Goal: Task Accomplishment & Management: Complete application form

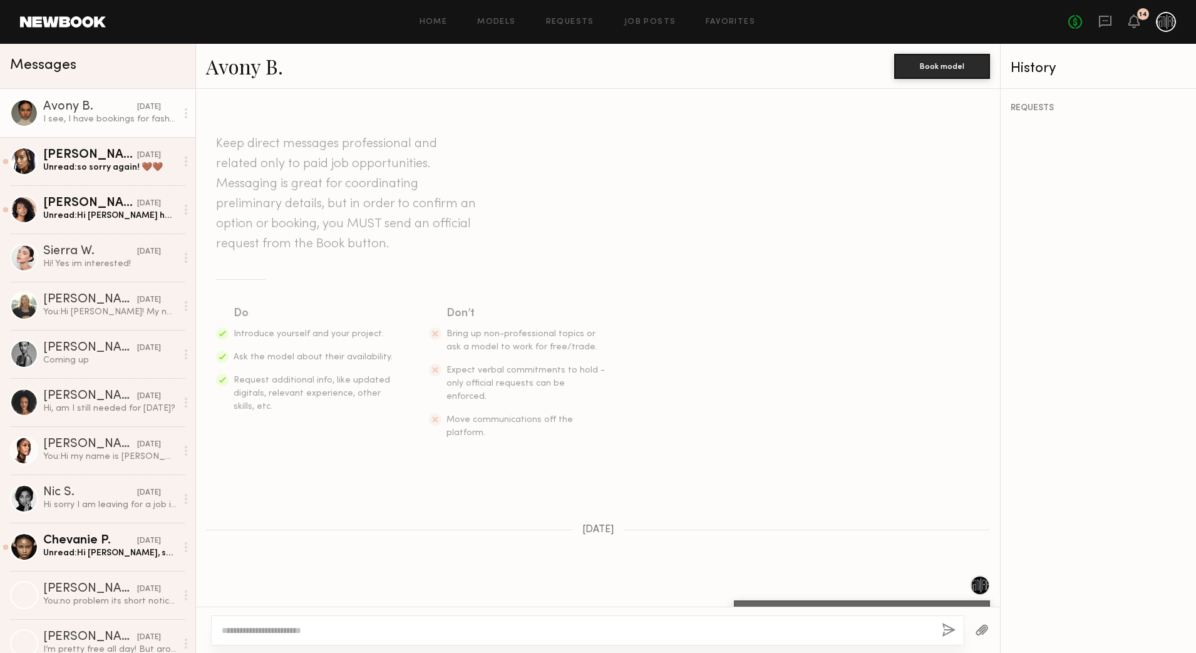
scroll to position [466, 0]
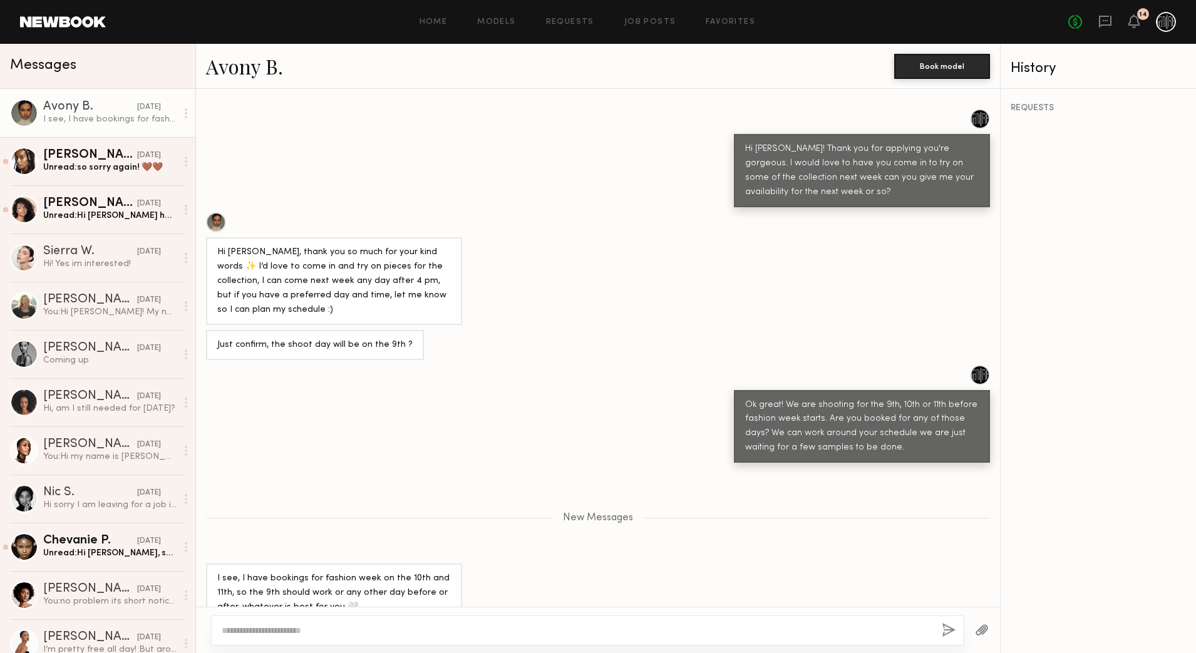
click at [359, 632] on textarea at bounding box center [577, 630] width 710 height 13
click at [606, 630] on textarea "**********" at bounding box center [577, 630] width 710 height 13
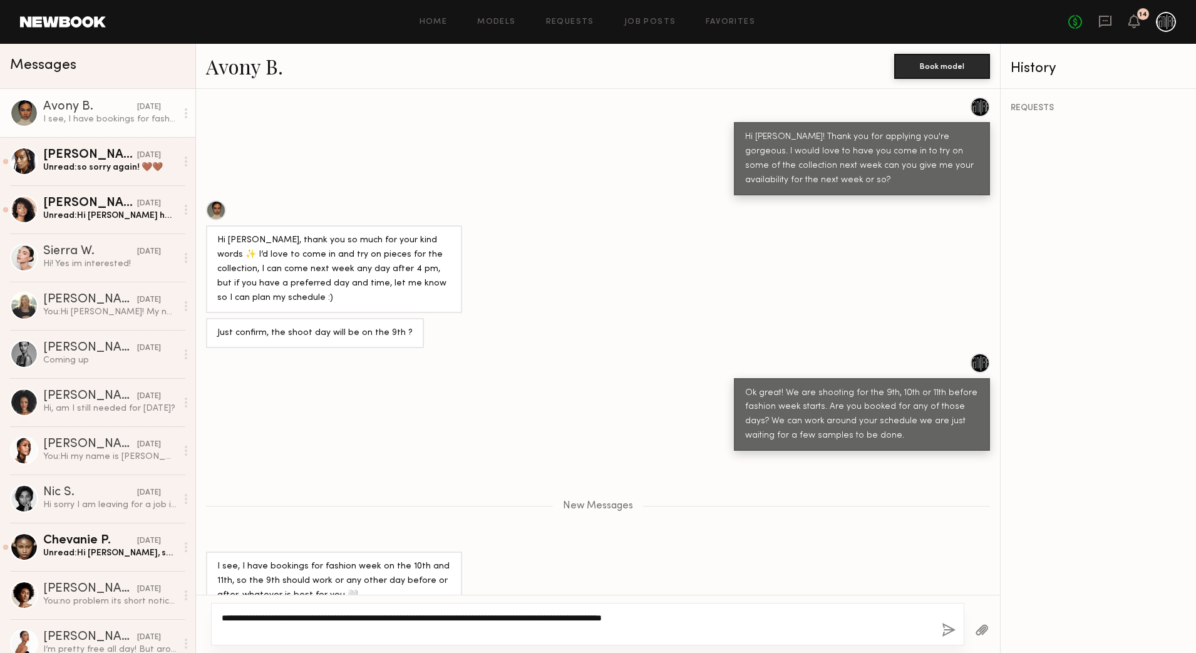
type textarea "**********"
click at [943, 627] on div "**********" at bounding box center [587, 624] width 753 height 43
click at [945, 627] on button "button" at bounding box center [949, 631] width 14 height 16
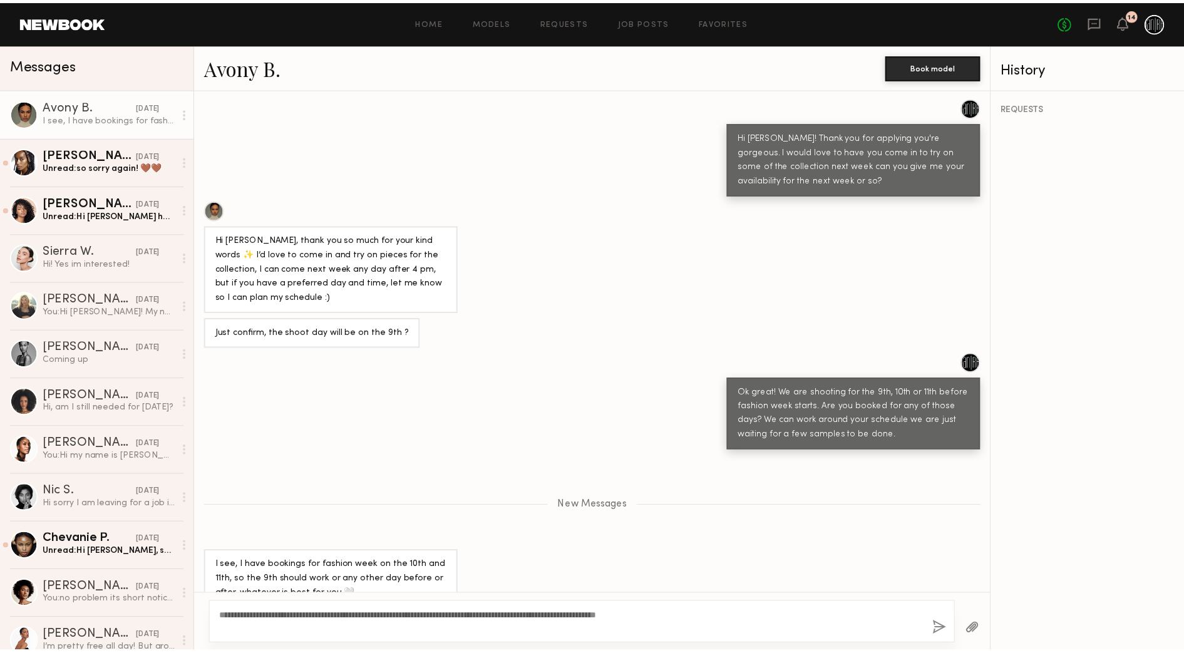
scroll to position [653, 0]
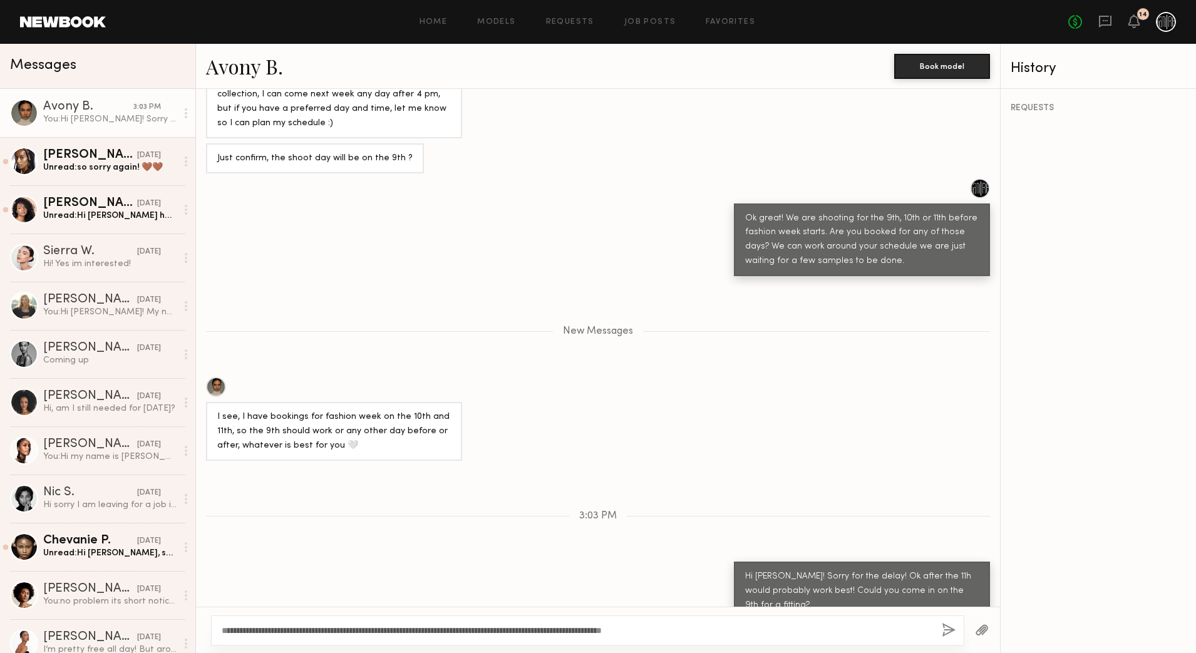
click at [58, 21] on link at bounding box center [63, 21] width 86 height 11
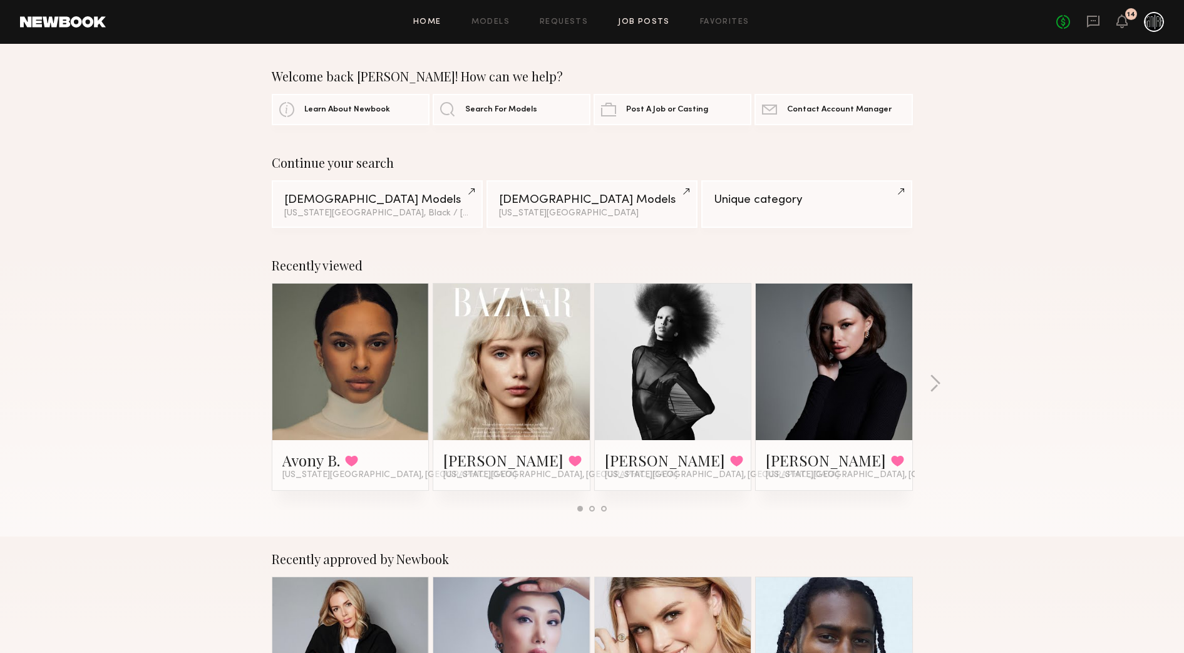
click at [624, 19] on link "Job Posts" at bounding box center [644, 22] width 52 height 8
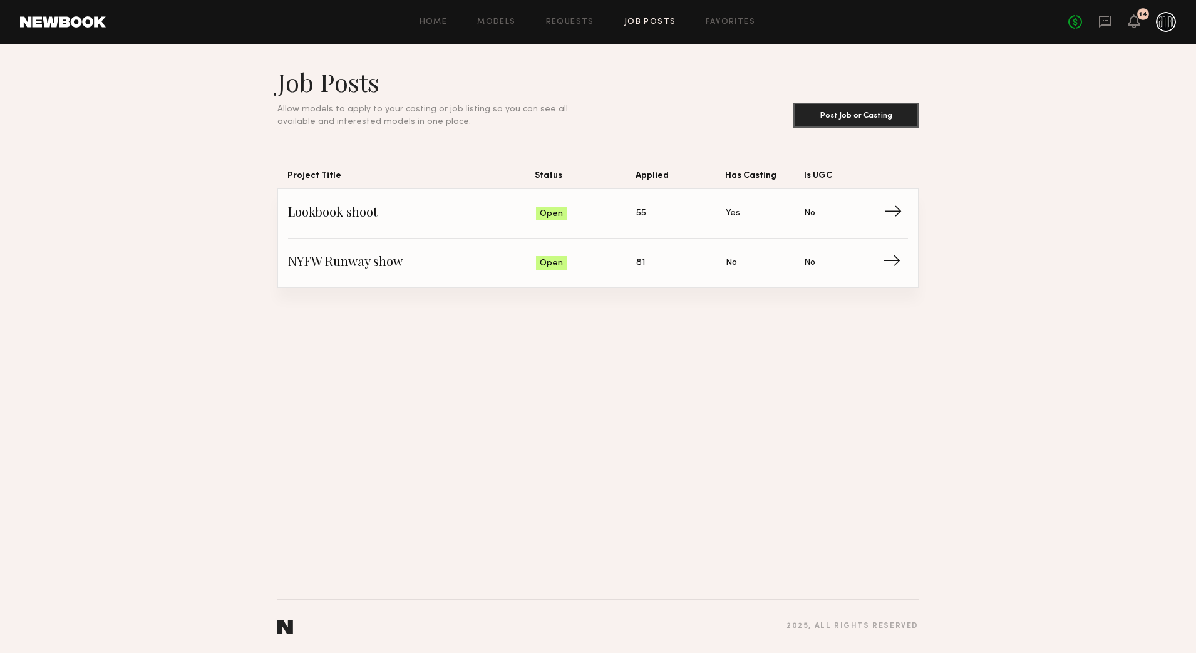
click at [554, 208] on span "Open" at bounding box center [551, 214] width 23 height 13
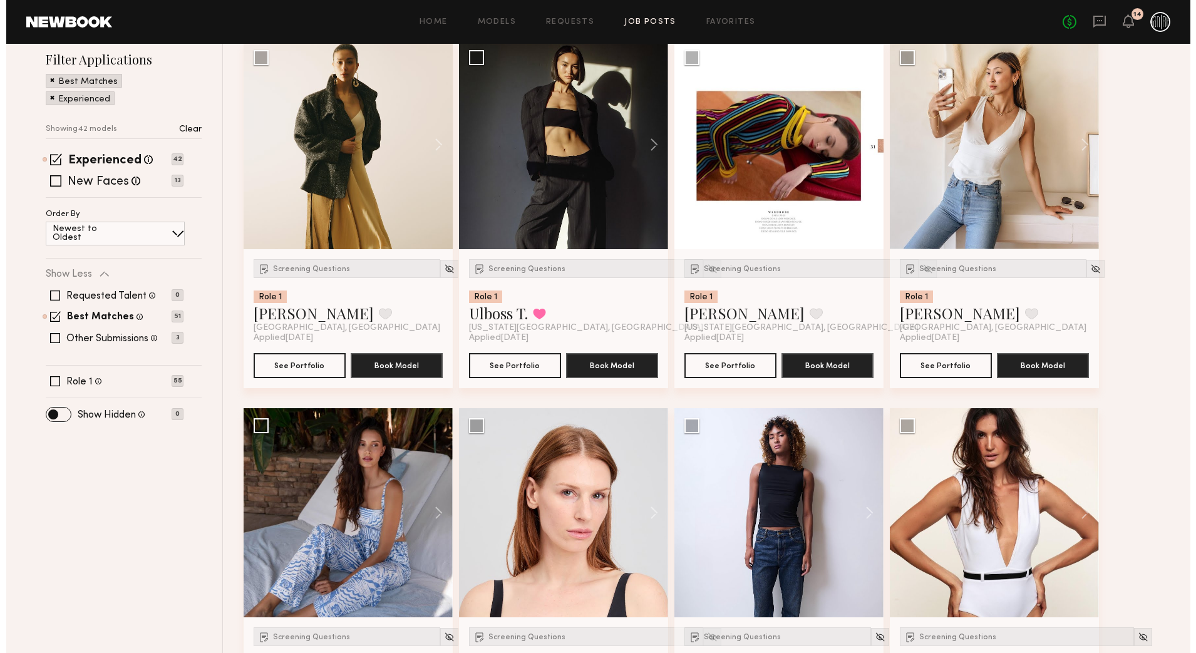
scroll to position [157, 0]
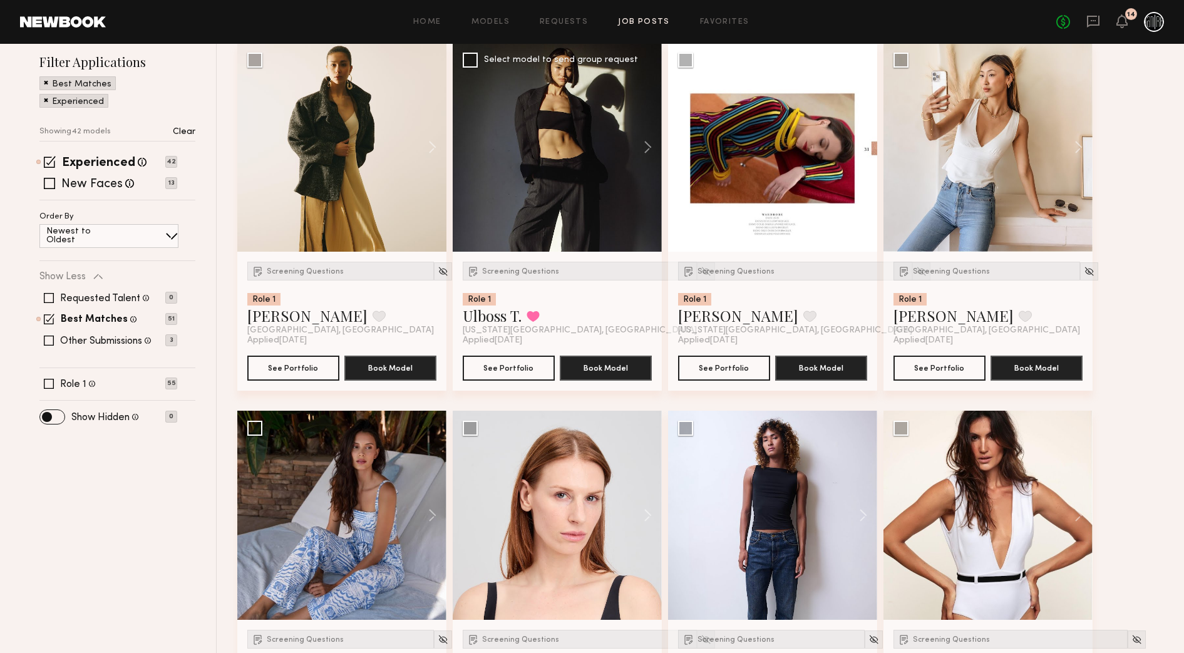
click at [573, 199] on div at bounding box center [557, 147] width 209 height 209
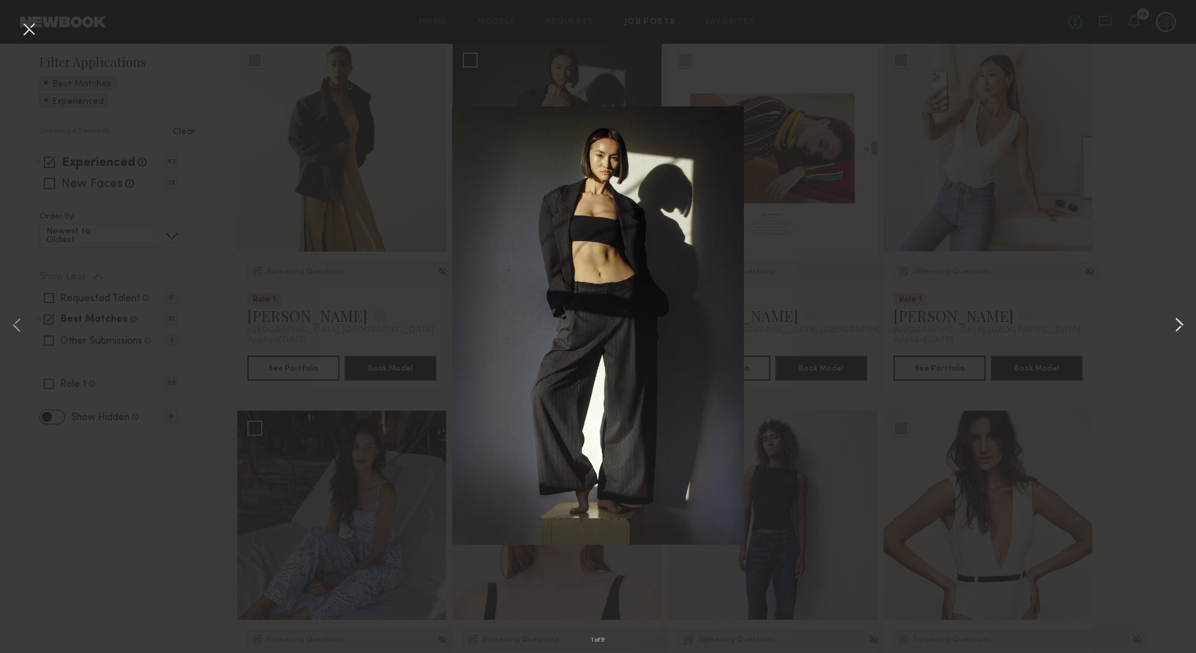
click at [1180, 323] on button at bounding box center [1178, 326] width 15 height 522
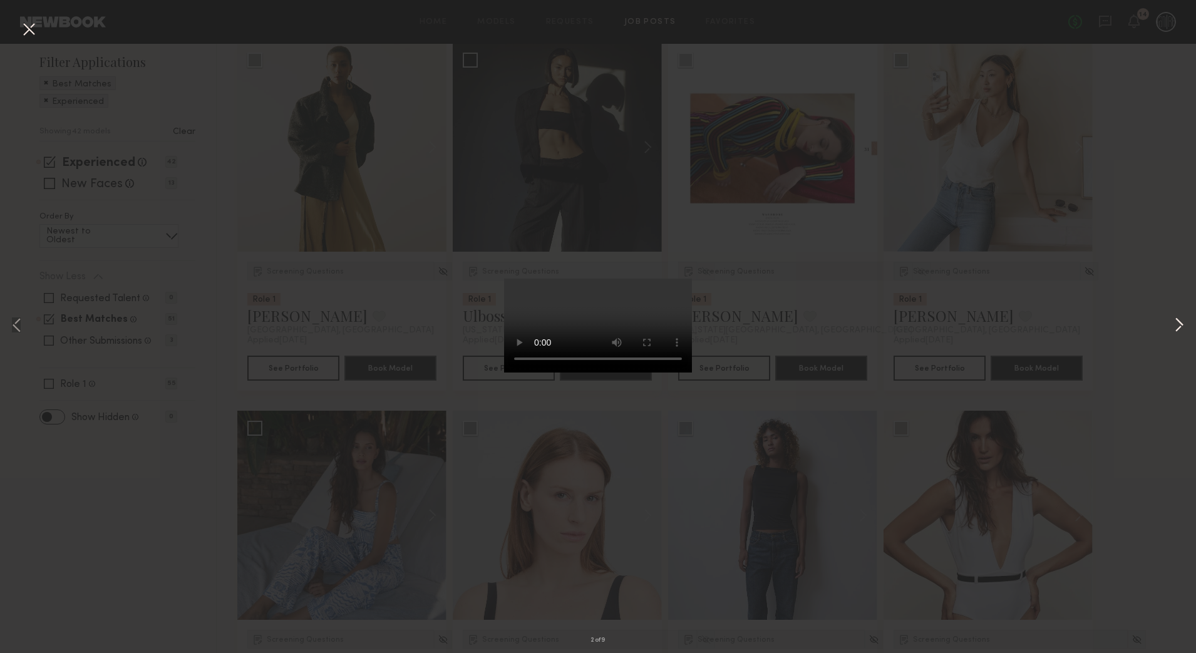
click at [1180, 323] on button at bounding box center [1178, 326] width 15 height 522
click at [1146, 264] on div "3 of 9" at bounding box center [598, 326] width 1196 height 653
click at [1174, 322] on button at bounding box center [1178, 326] width 15 height 522
click at [1175, 322] on button at bounding box center [1178, 326] width 15 height 522
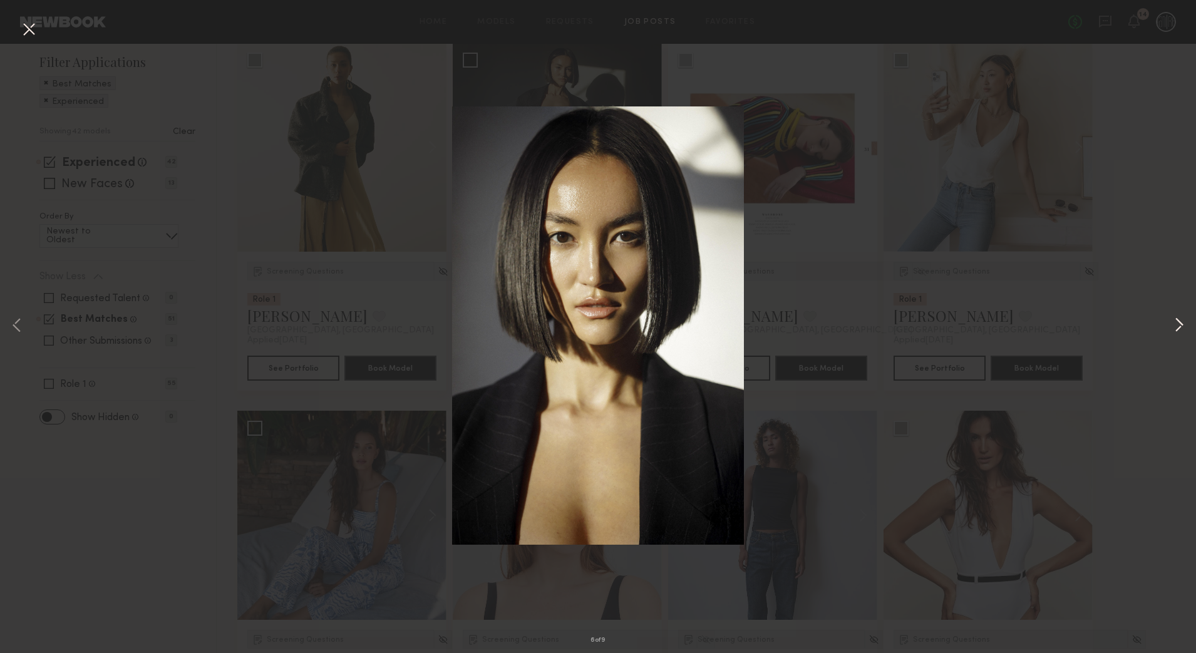
click at [1175, 322] on button at bounding box center [1178, 326] width 15 height 522
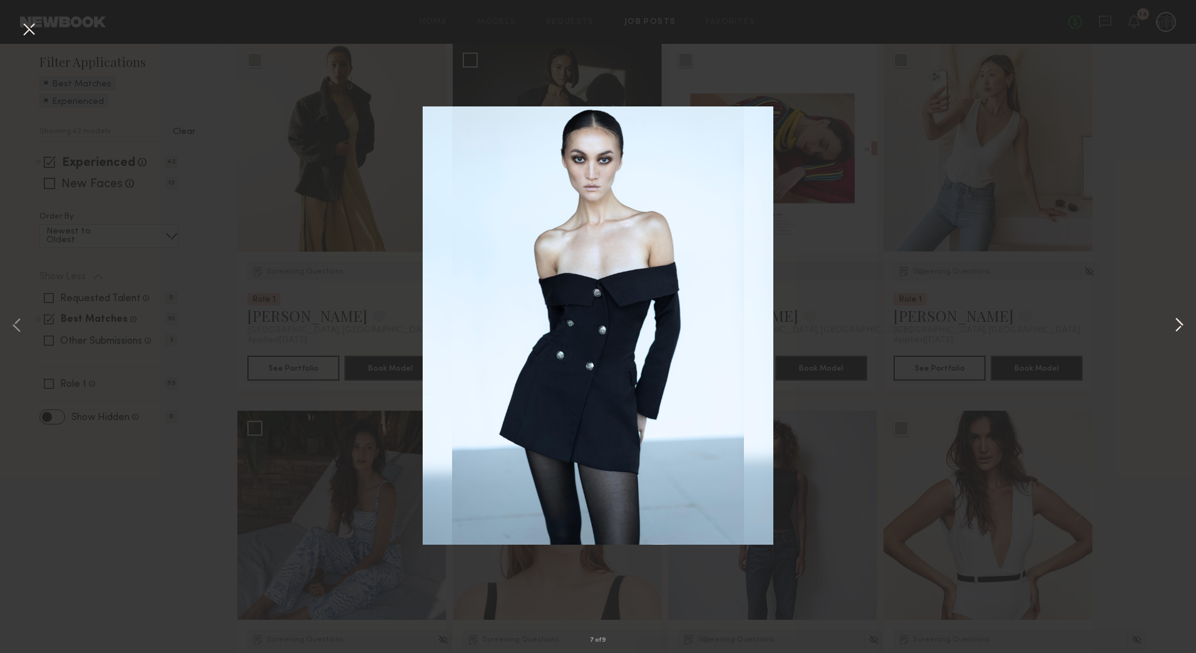
click at [1175, 322] on button at bounding box center [1178, 326] width 15 height 522
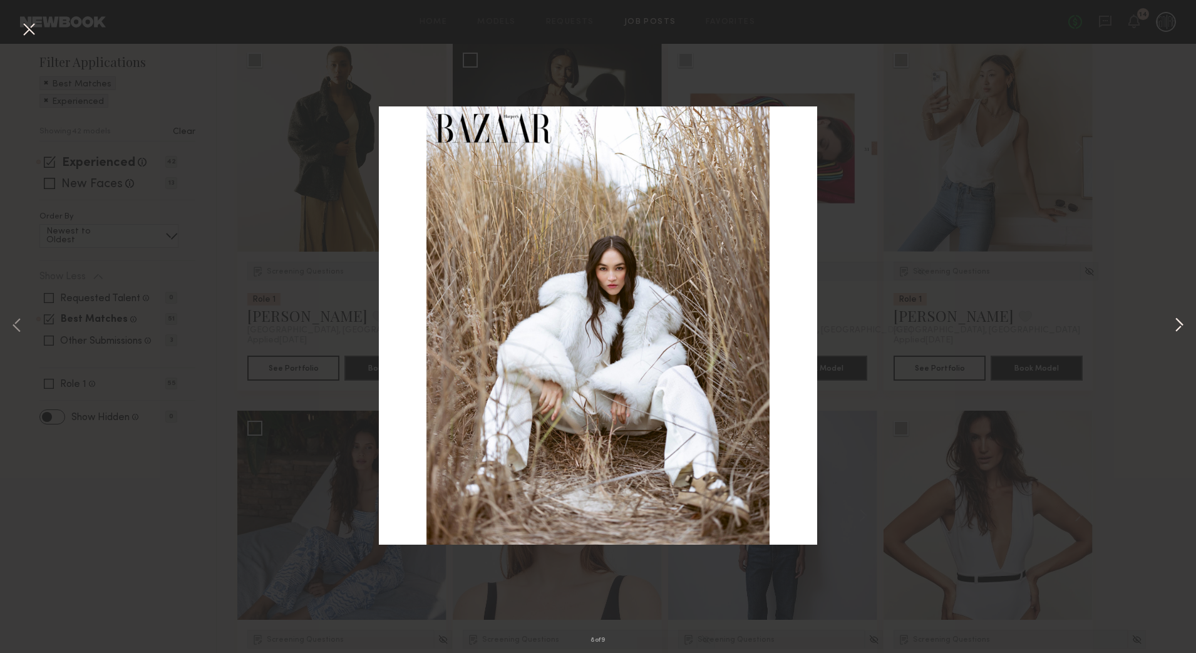
click at [1175, 322] on button at bounding box center [1178, 326] width 15 height 522
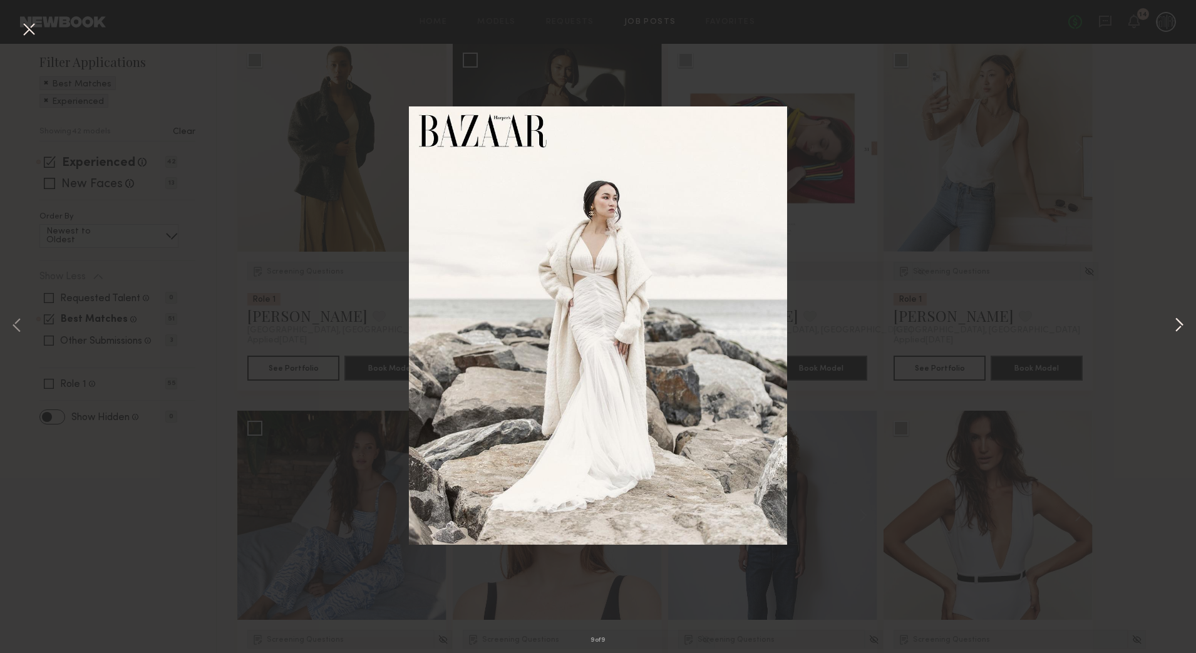
click at [1175, 322] on button at bounding box center [1178, 326] width 15 height 522
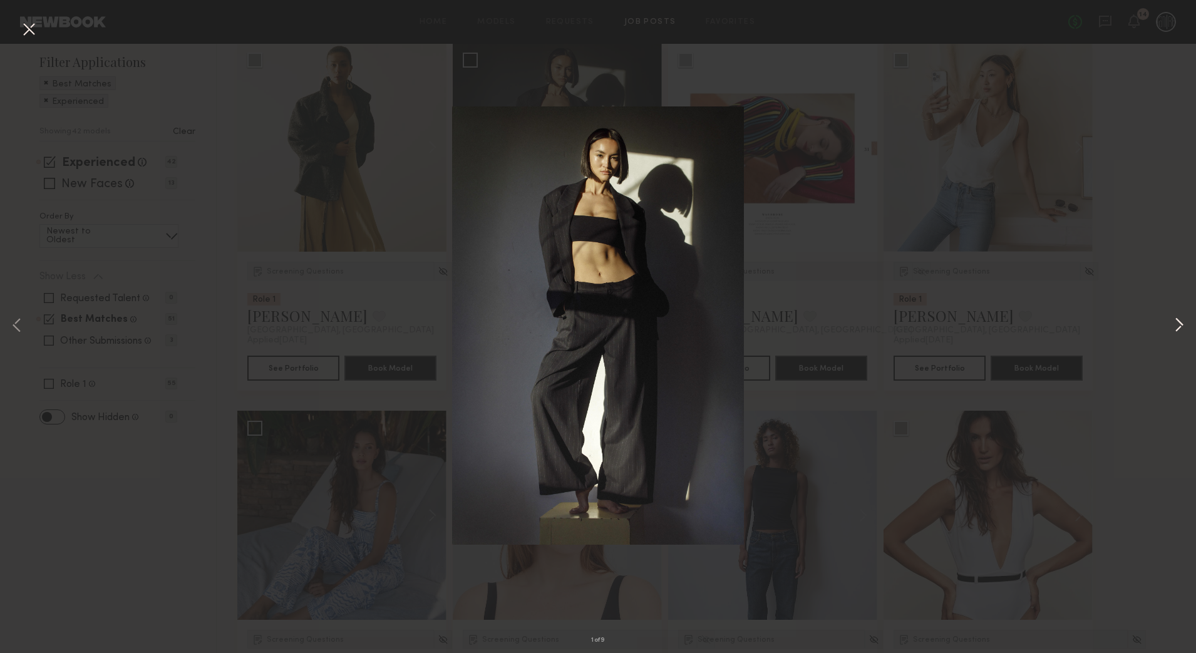
click at [1175, 322] on button at bounding box center [1178, 326] width 15 height 522
